Goal: Navigation & Orientation: Find specific page/section

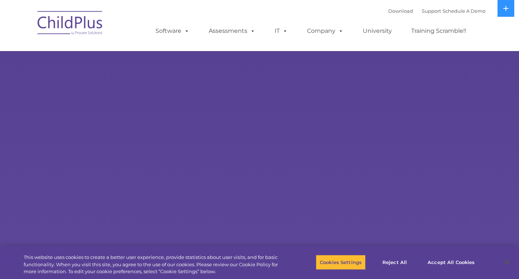
select select "MEDIUM"
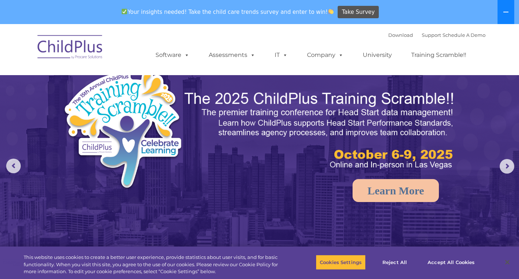
click at [505, 11] on icon at bounding box center [506, 12] width 6 height 6
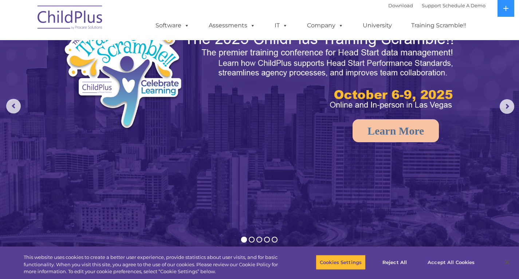
scroll to position [36, 0]
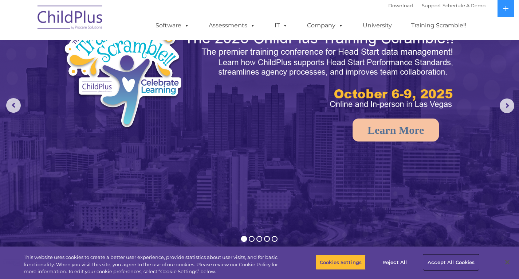
click at [456, 265] on button "Accept All Cookies" at bounding box center [451, 261] width 55 height 15
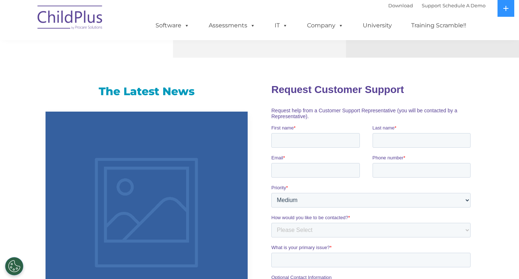
scroll to position [0, 0]
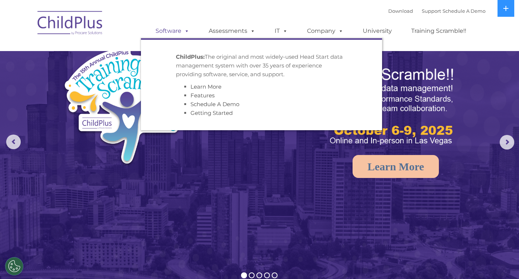
click at [168, 27] on link "Software" at bounding box center [172, 31] width 48 height 15
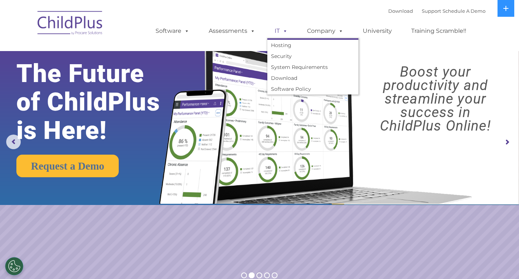
click at [282, 29] on span at bounding box center [284, 30] width 8 height 7
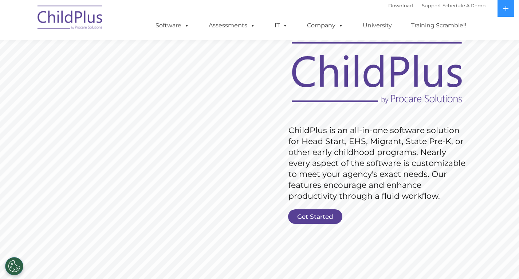
scroll to position [36, 0]
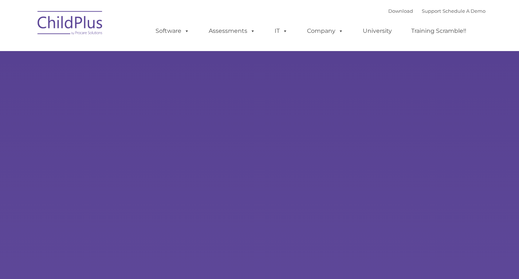
type input ""
select select "MEDIUM"
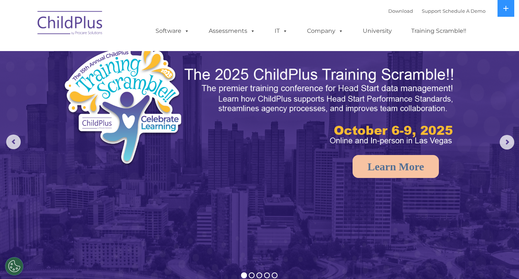
click at [412, 136] on img at bounding box center [320, 107] width 273 height 82
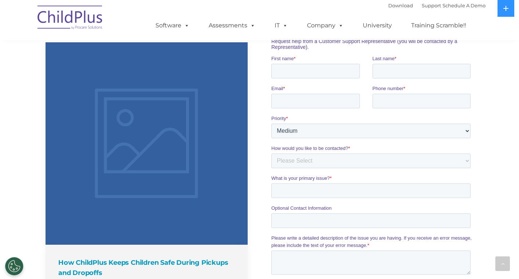
scroll to position [367, 0]
